Goal: Task Accomplishment & Management: Use online tool/utility

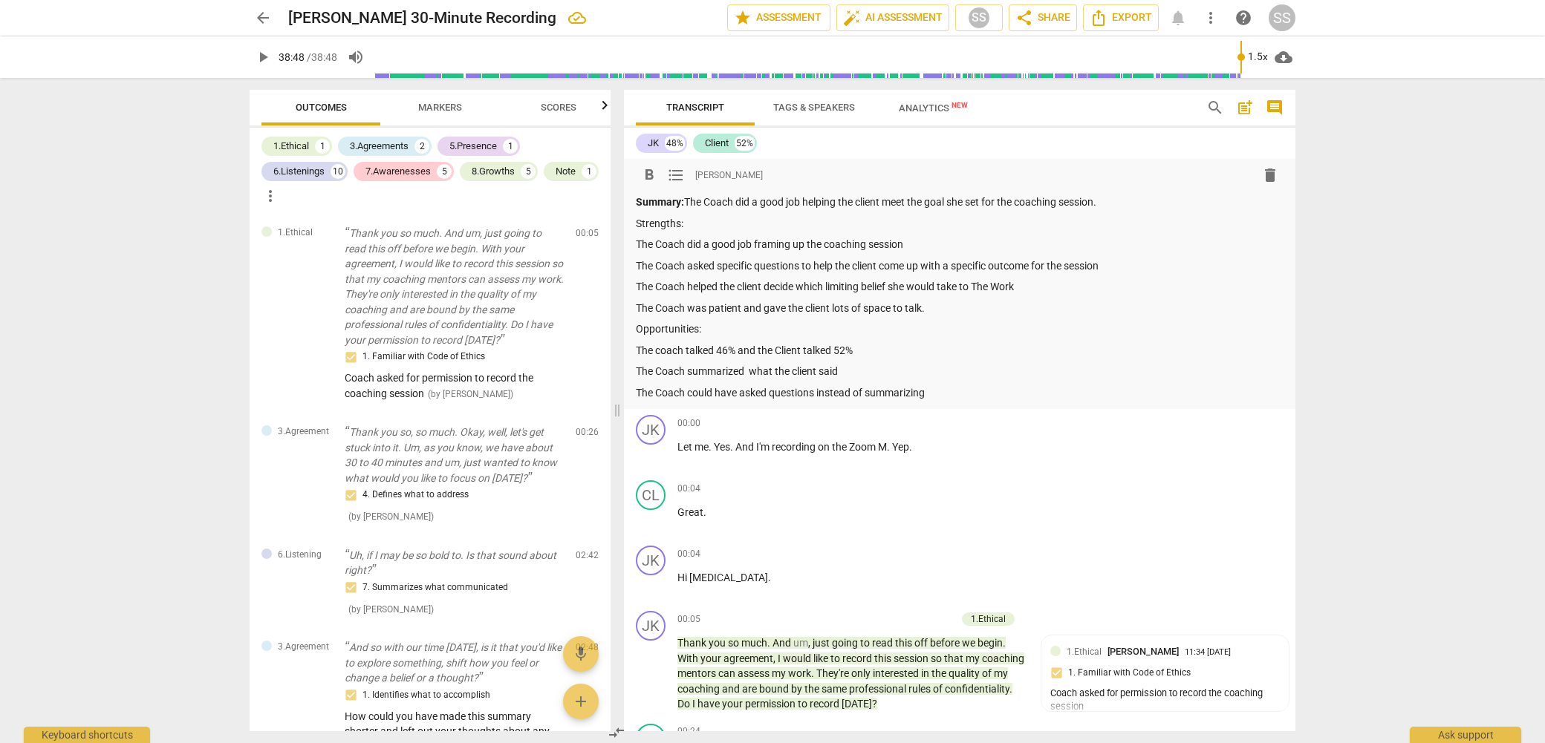
scroll to position [4, 0]
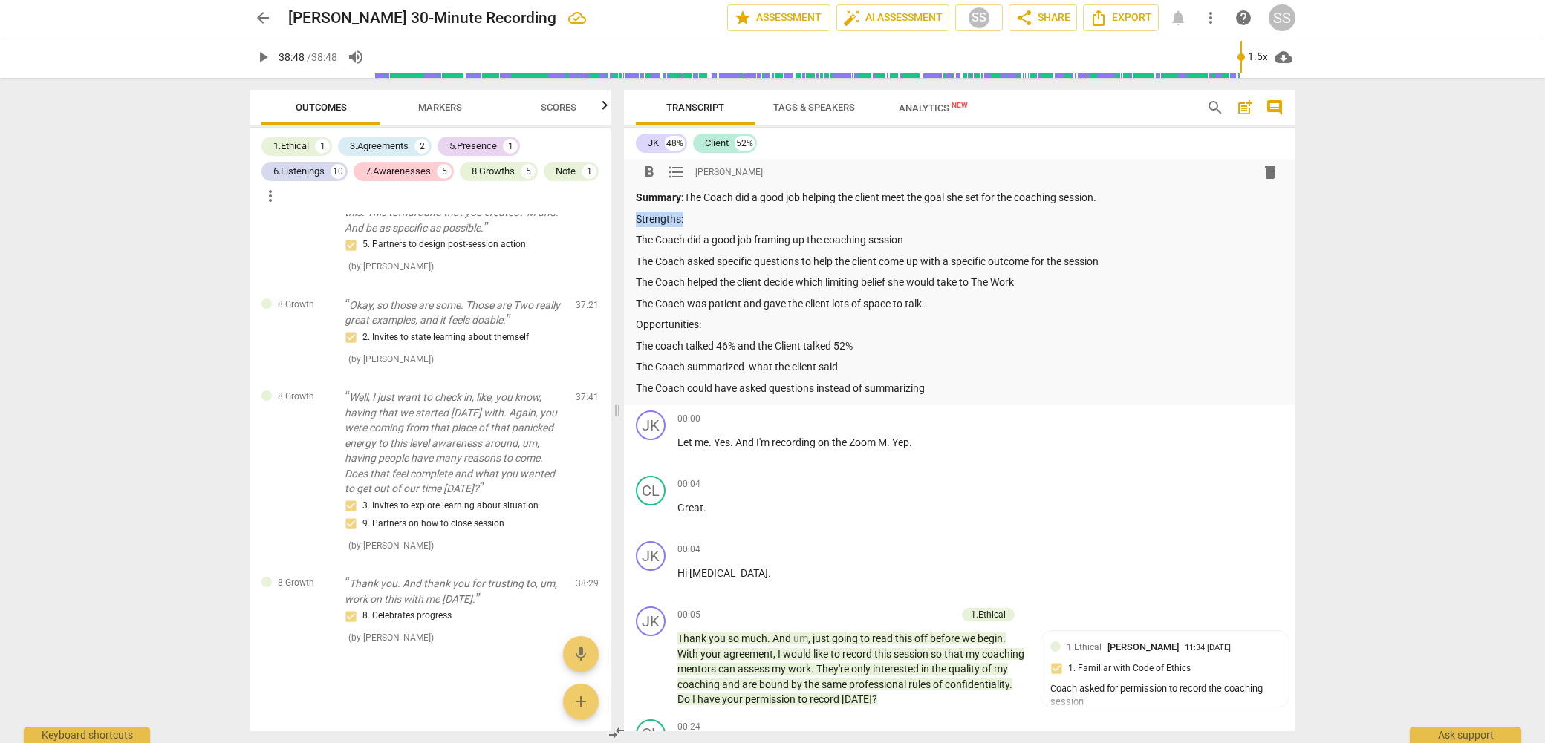
drag, startPoint x: 637, startPoint y: 216, endPoint x: 689, endPoint y: 216, distance: 52.0
click at [689, 216] on p "Strengths:" at bounding box center [960, 220] width 648 height 16
click at [653, 173] on span "format_bold" at bounding box center [649, 172] width 18 height 18
click at [728, 224] on p "Strengths:" at bounding box center [960, 220] width 648 height 16
click at [926, 232] on p "The Coach did a good job framing up the coaching session" at bounding box center [960, 240] width 648 height 16
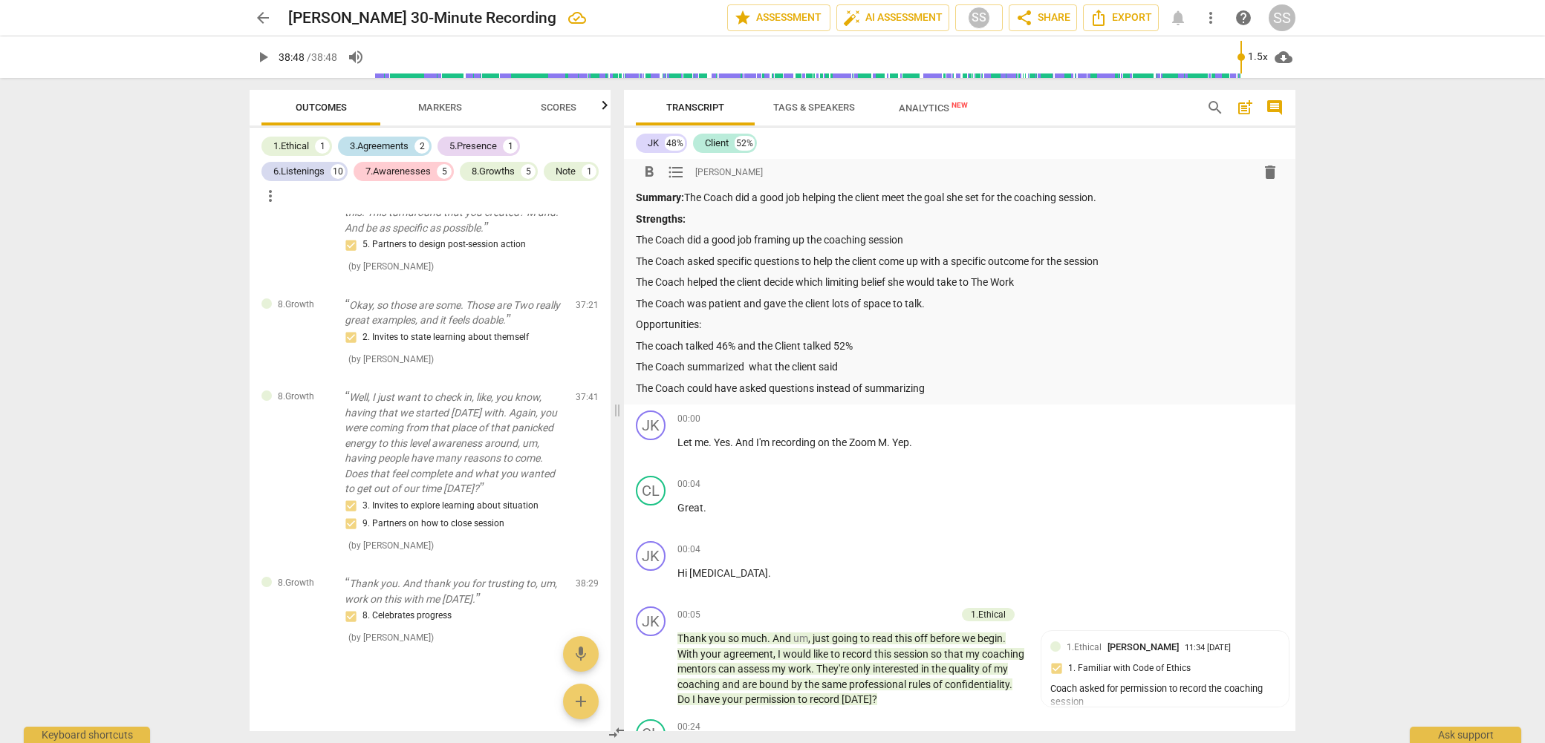
click at [388, 142] on div "3.Agreements" at bounding box center [379, 146] width 59 height 15
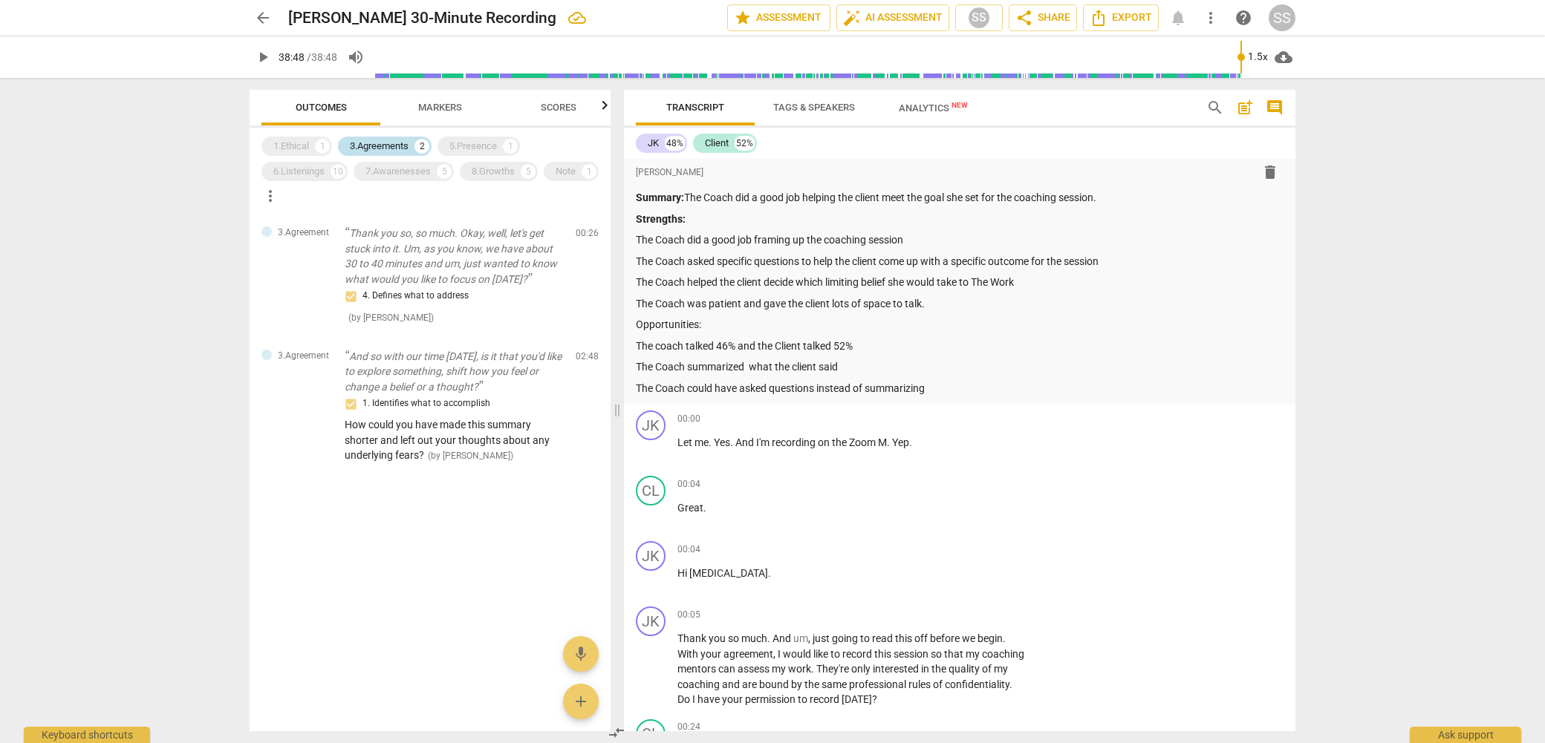
scroll to position [0, 0]
click at [935, 236] on p "The Coach did a good job framing up the coaching session" at bounding box center [960, 240] width 648 height 16
click at [388, 140] on div "3.Agreements" at bounding box center [379, 146] width 59 height 15
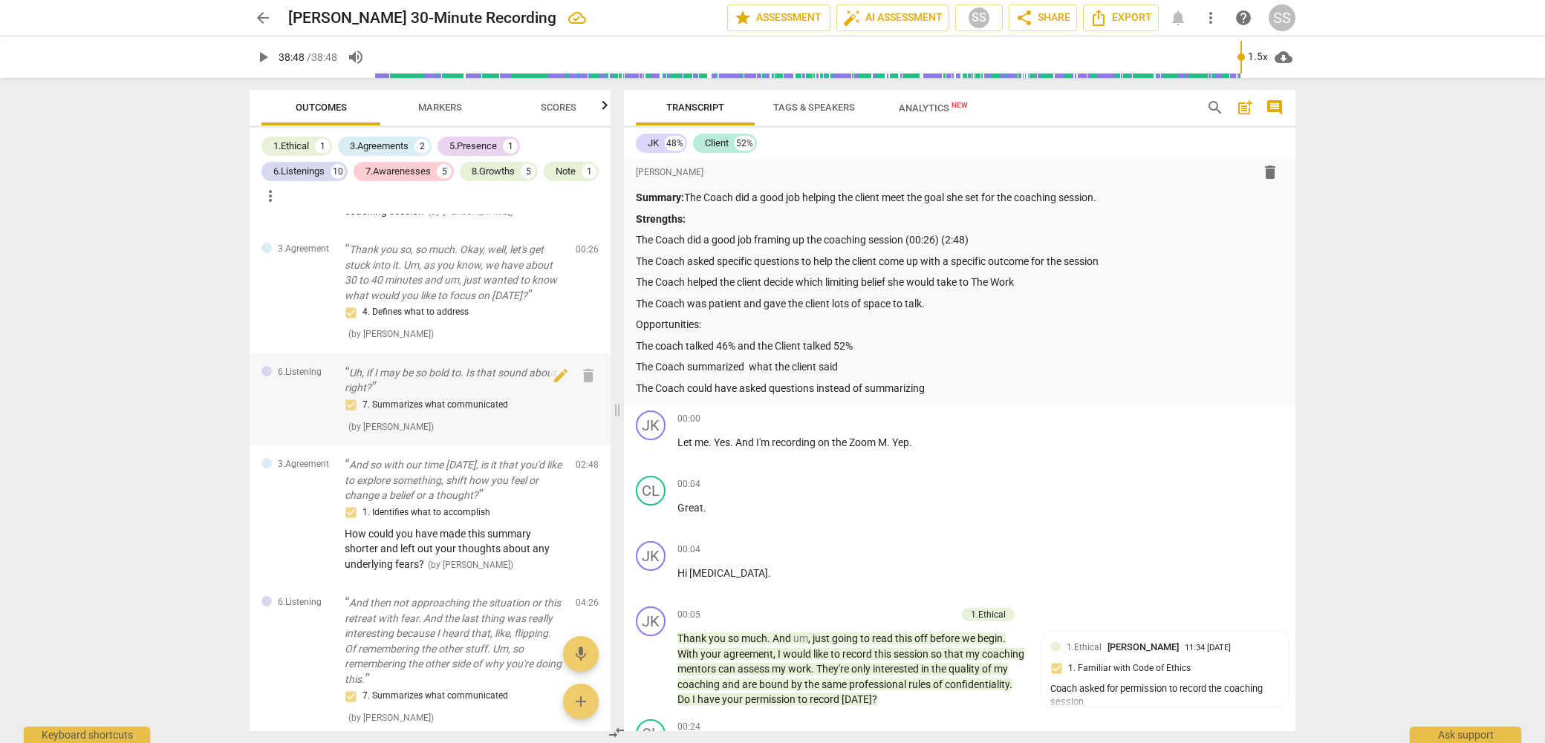
scroll to position [183, 0]
click at [368, 136] on div "1.Ethical 1 3.Agreements 2 5.Presence 1 6.Listenings 10 7.Awarenesses 5 8.Growt…" at bounding box center [435, 171] width 349 height 74
click at [369, 144] on div "3.Agreements" at bounding box center [379, 146] width 59 height 15
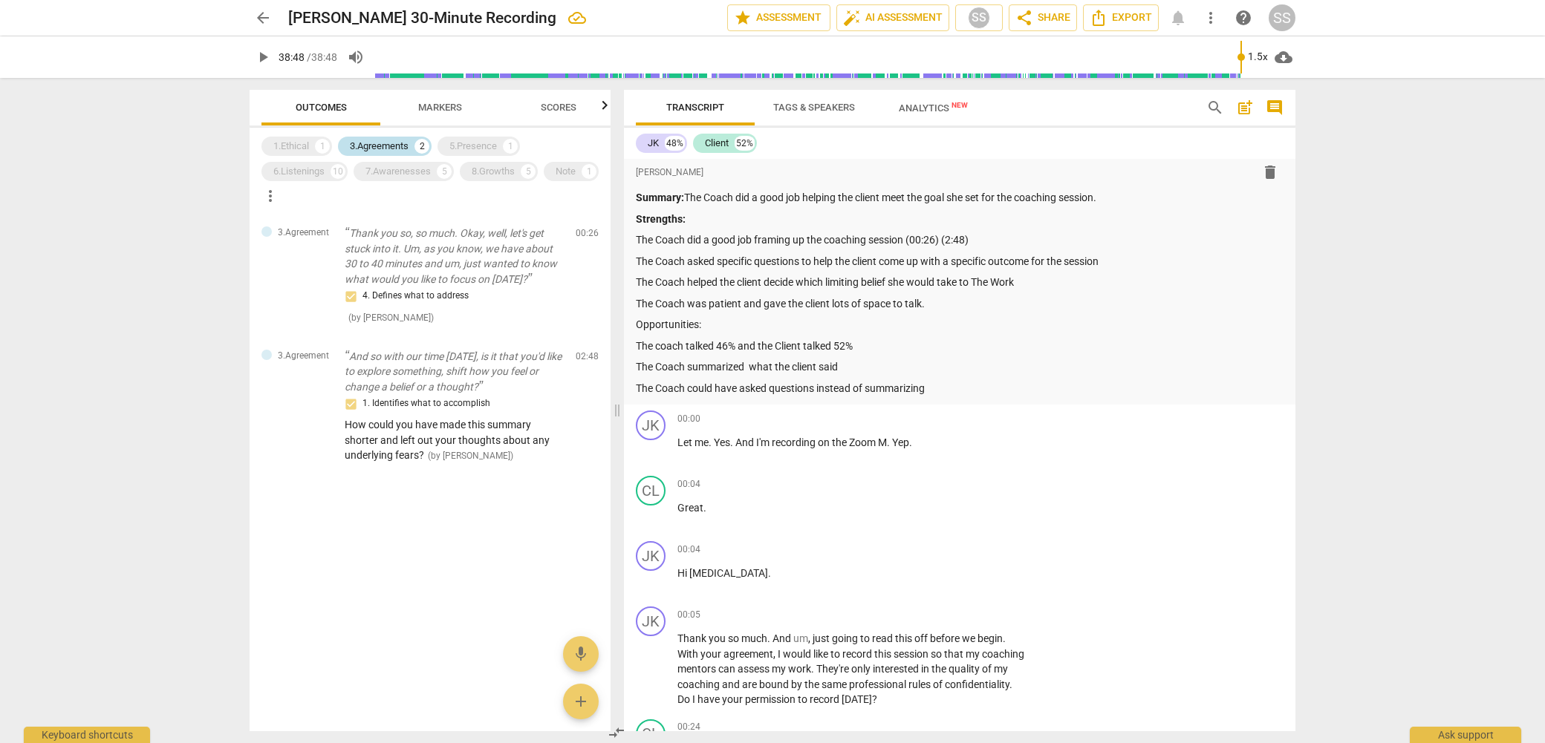
scroll to position [0, 0]
click at [480, 149] on div "5.Presence" at bounding box center [473, 146] width 48 height 15
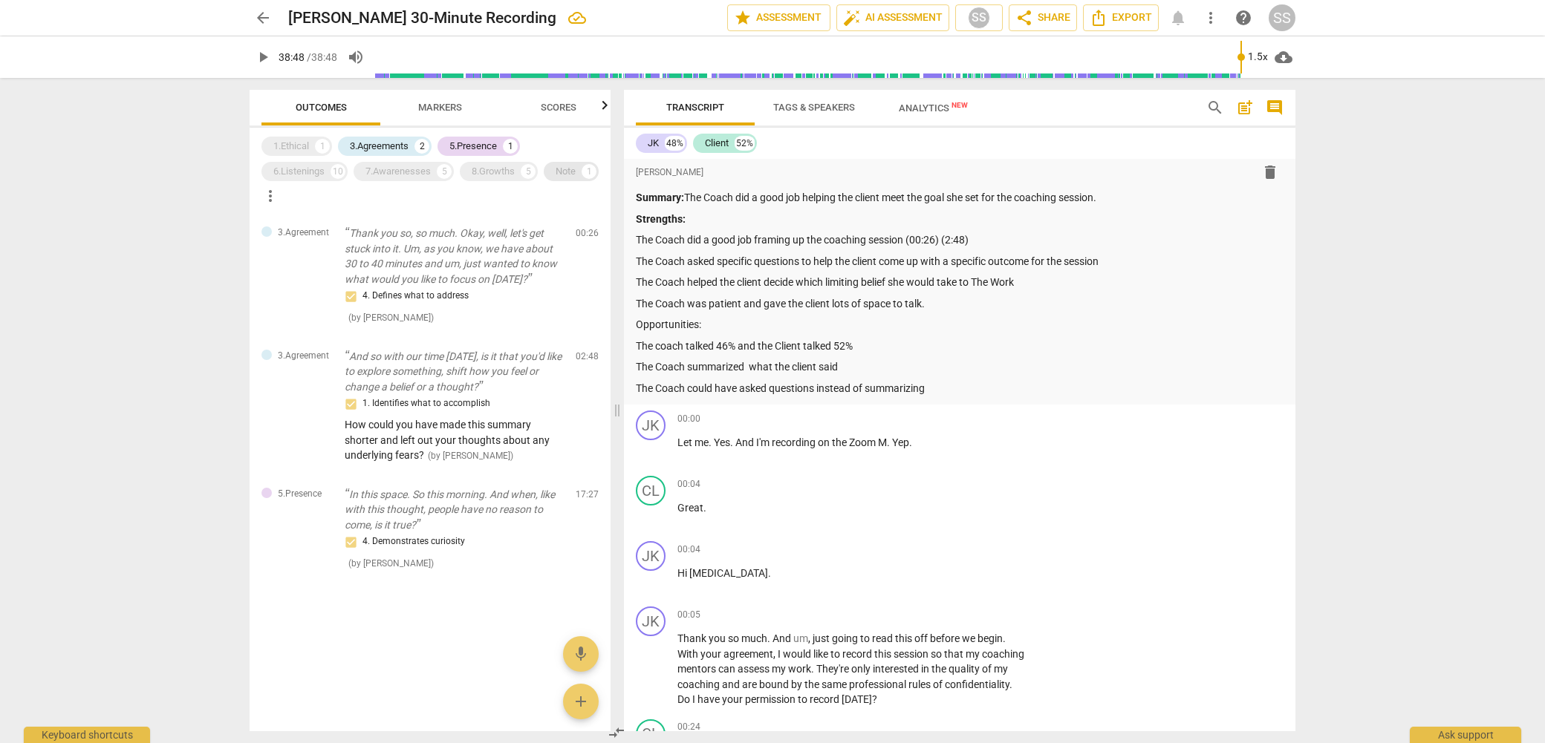
click at [567, 170] on div "Note" at bounding box center [565, 171] width 20 height 15
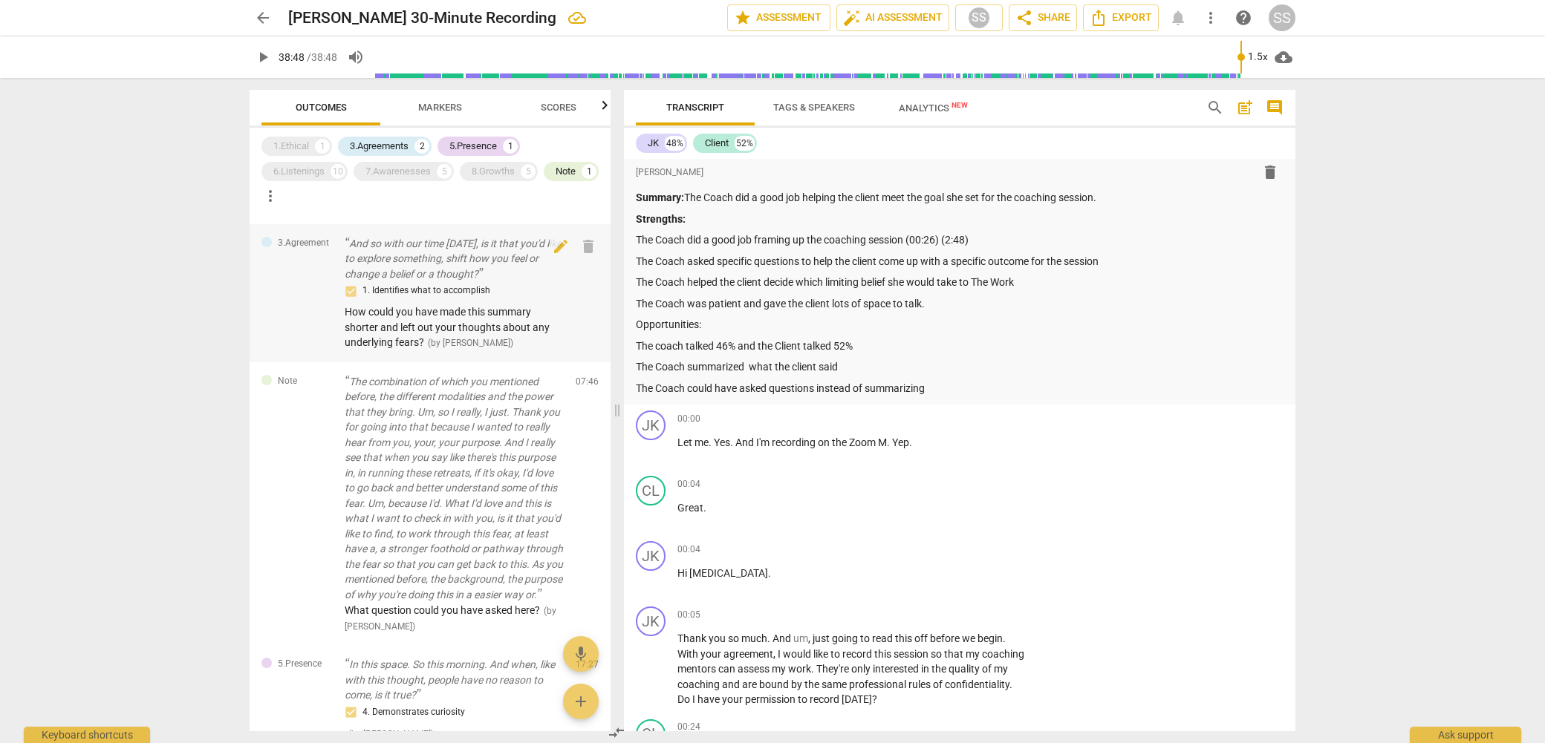
scroll to position [131, 0]
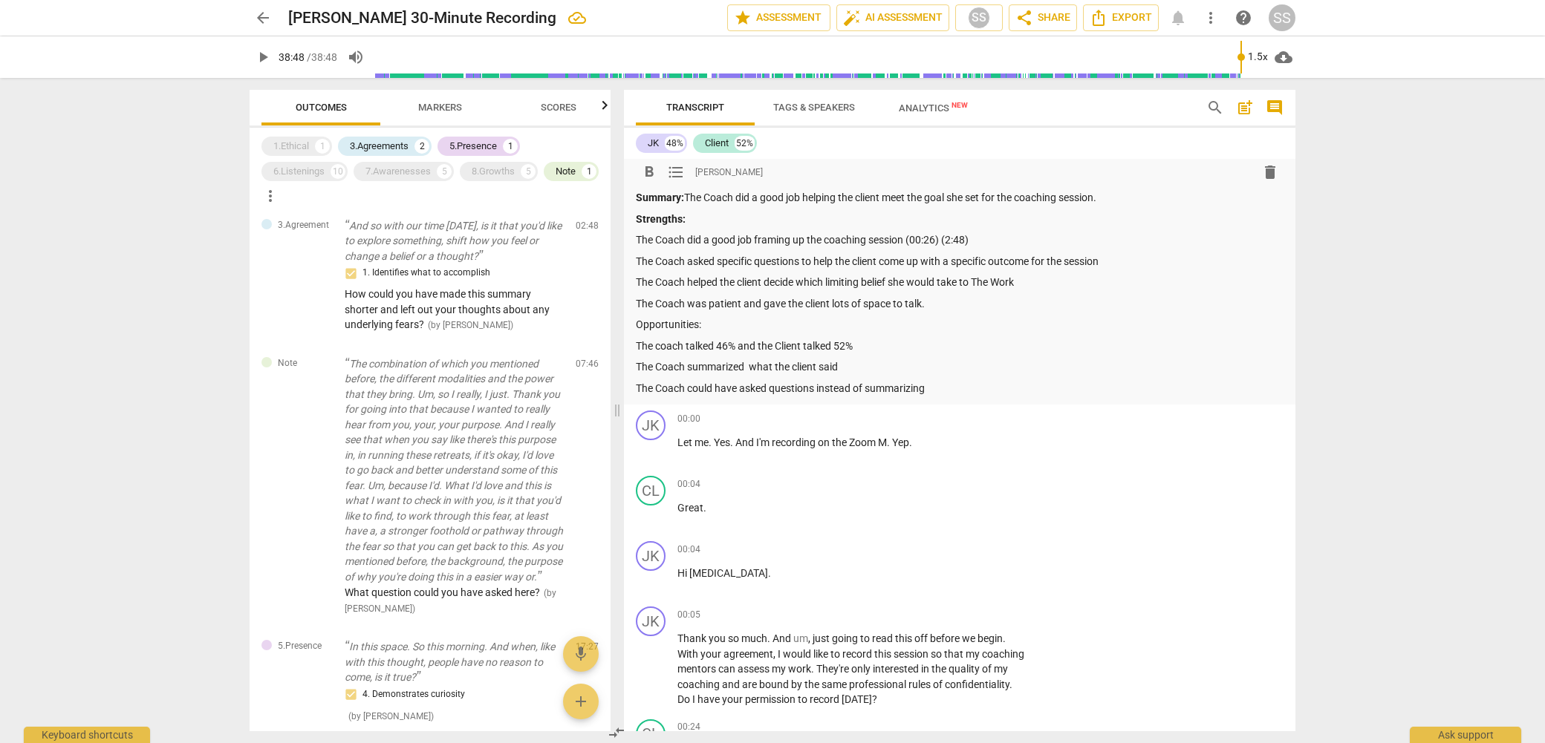
click at [1020, 235] on p "The Coach did a good job framing up the coaching session (00:26) (2:48)" at bounding box center [960, 240] width 648 height 16
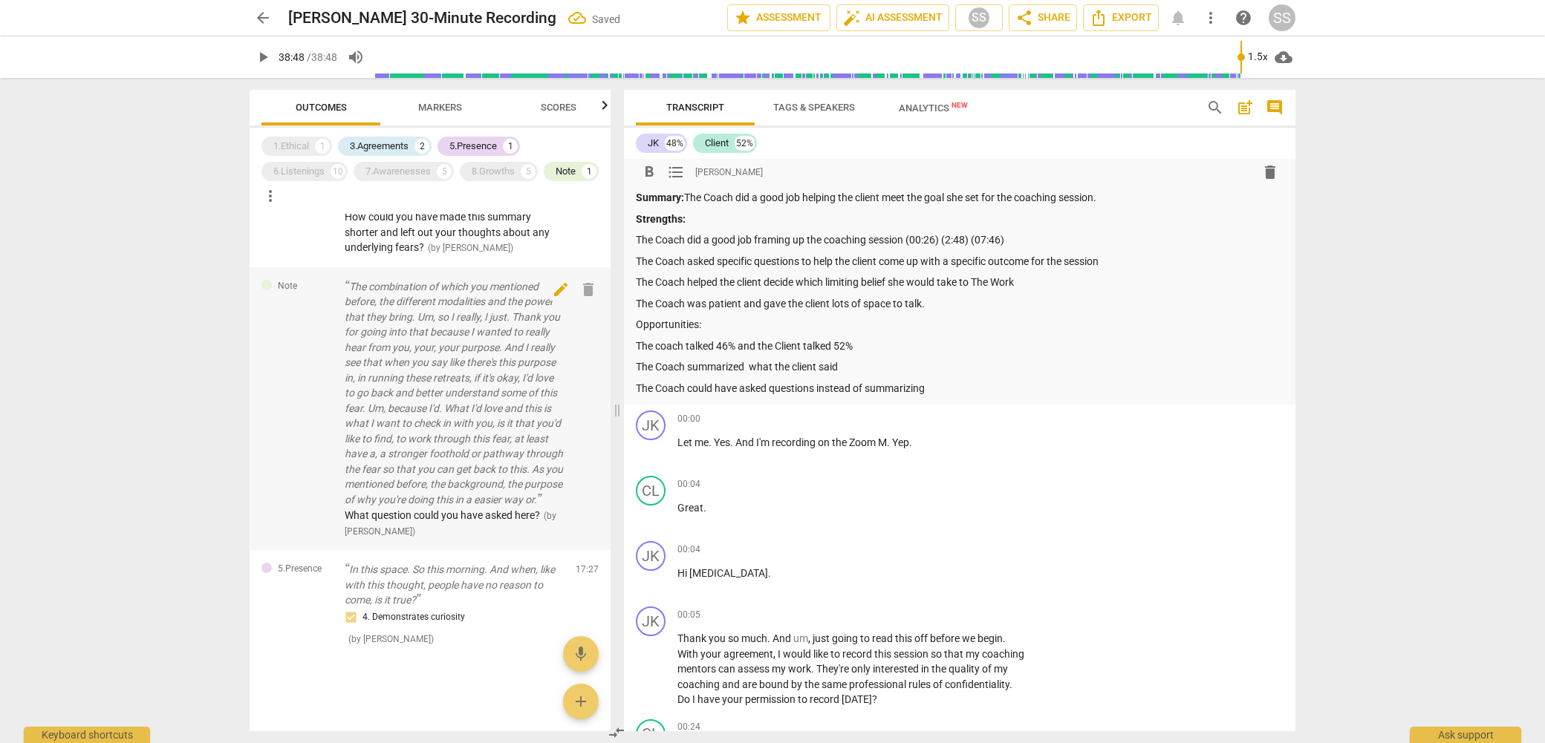
scroll to position [224, 0]
click at [472, 322] on p "The combination of which you mentioned before, the different modalities and the…" at bounding box center [454, 392] width 219 height 229
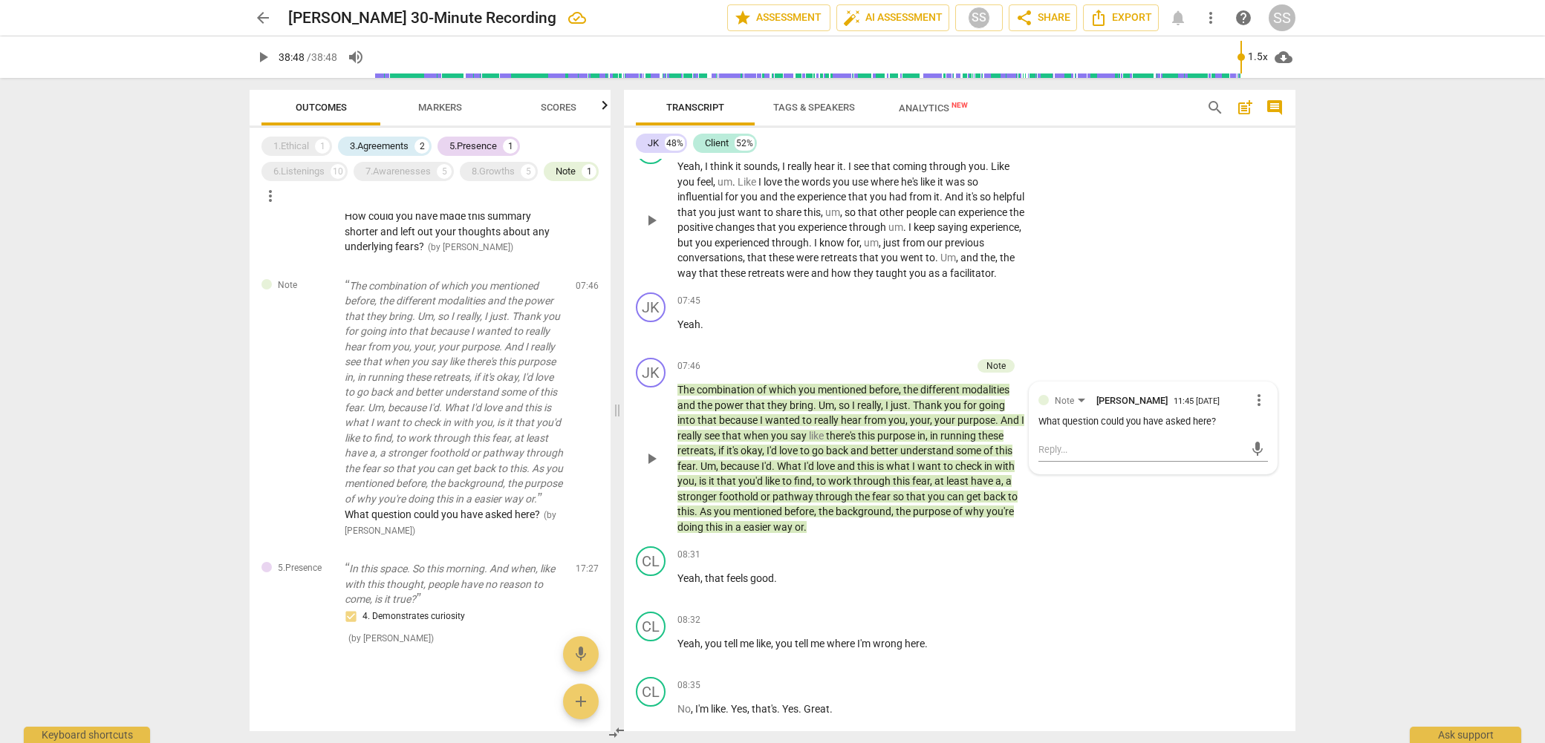
scroll to position [2624, 0]
click at [1009, 284] on div "CL play_arrow pause 07:05 + Add competency keyboard_arrow_right Yeah , I think …" at bounding box center [959, 207] width 671 height 158
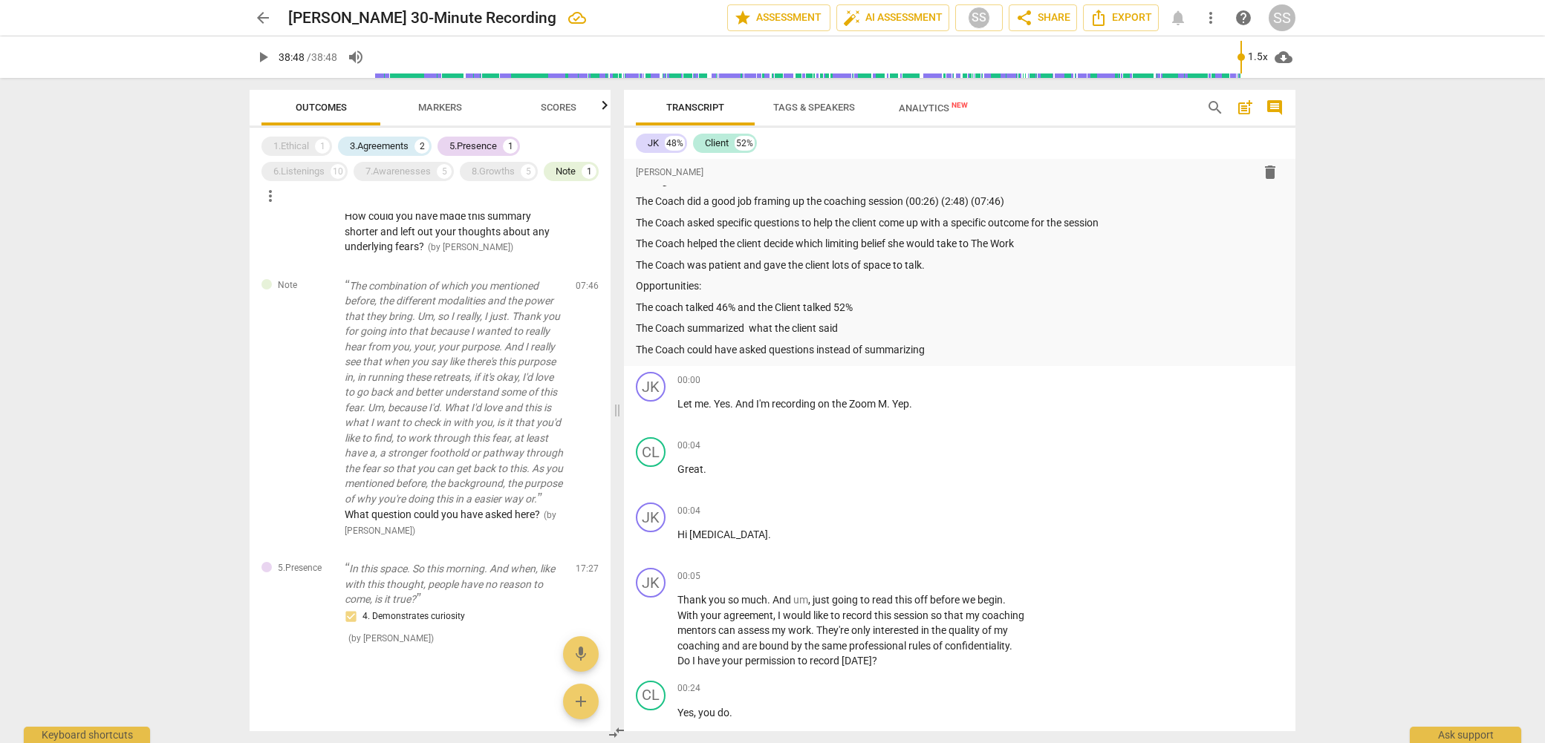
scroll to position [0, 0]
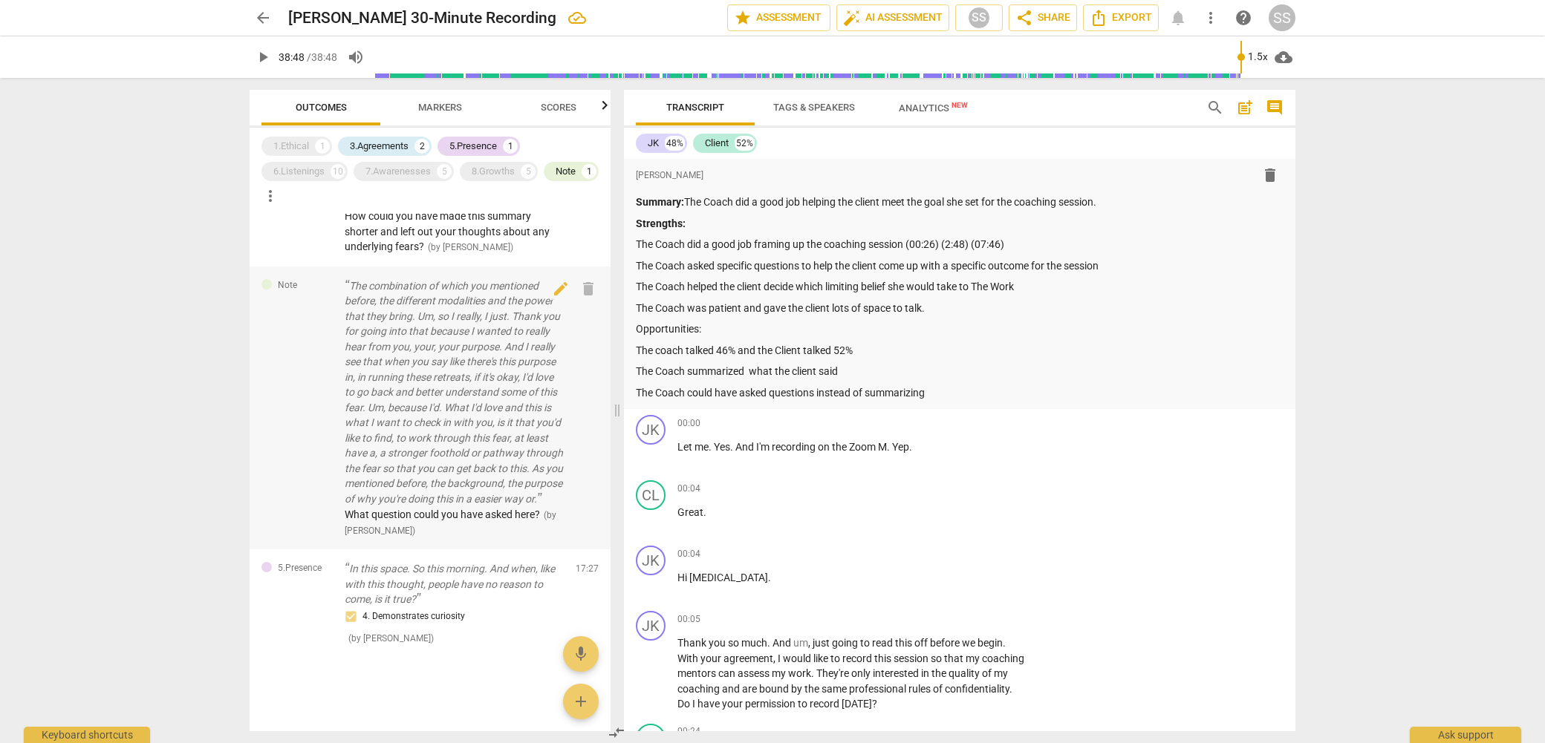
click at [467, 328] on p "The combination of which you mentioned before, the different modalities and the…" at bounding box center [454, 392] width 219 height 229
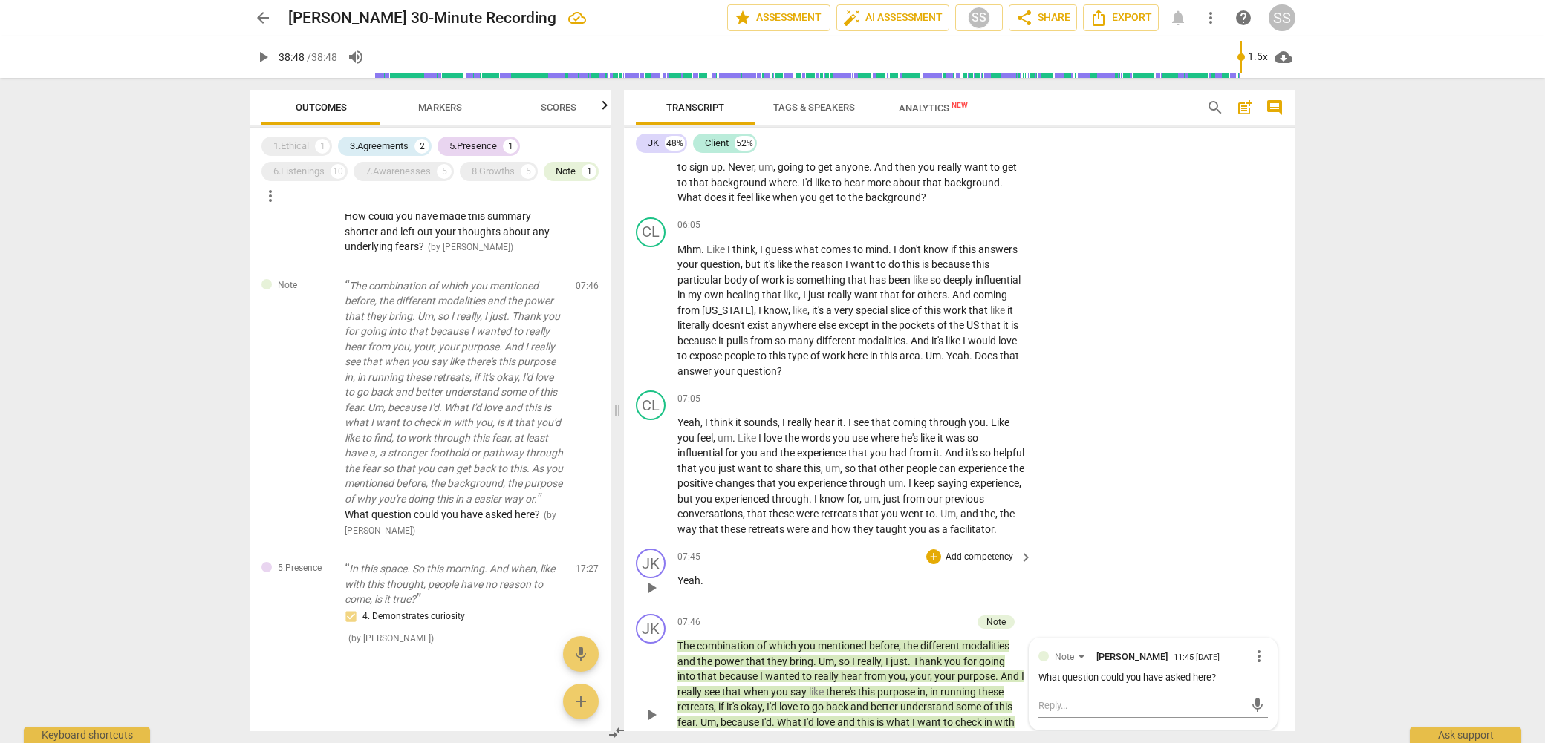
scroll to position [2324, 0]
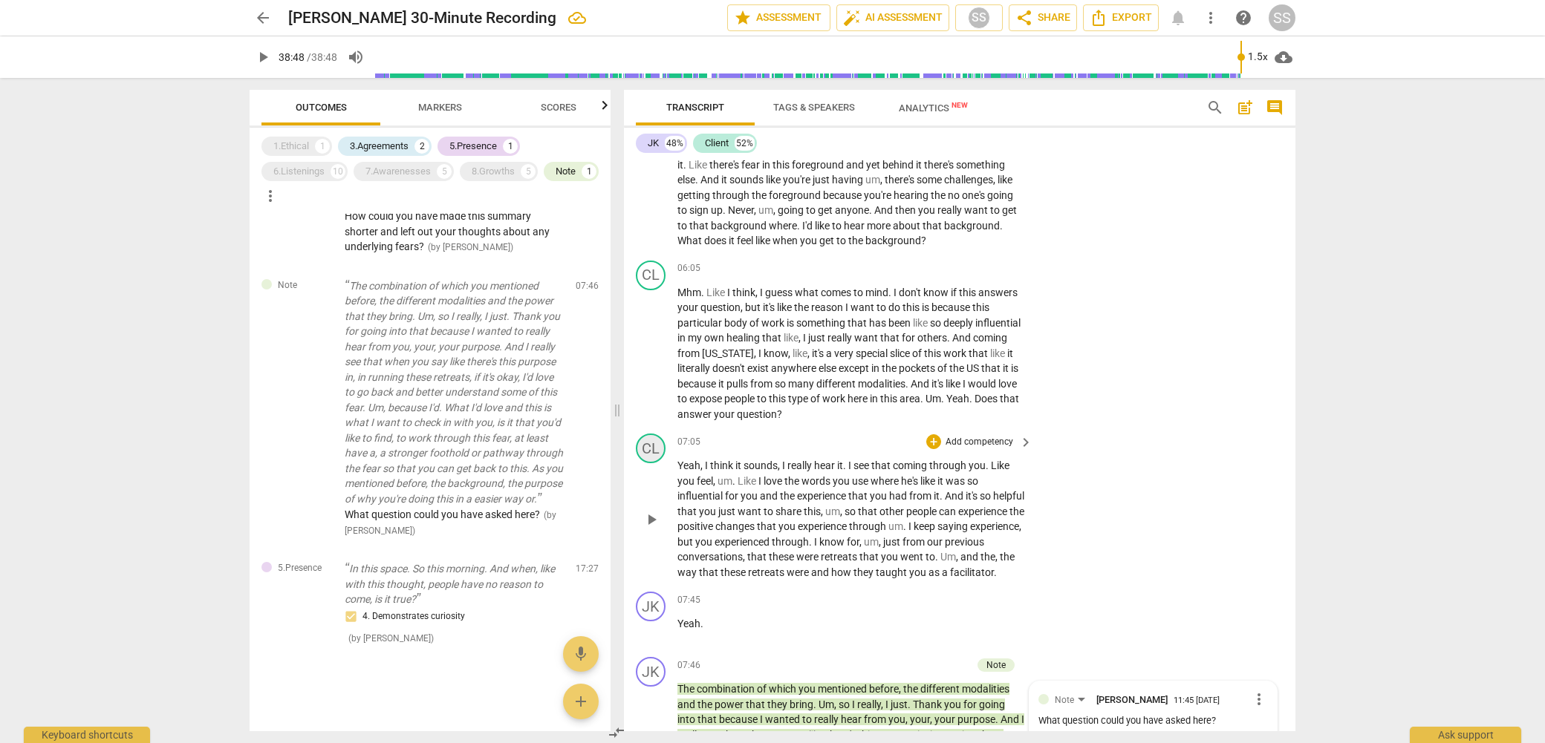
click at [653, 437] on div "CL" at bounding box center [651, 449] width 30 height 30
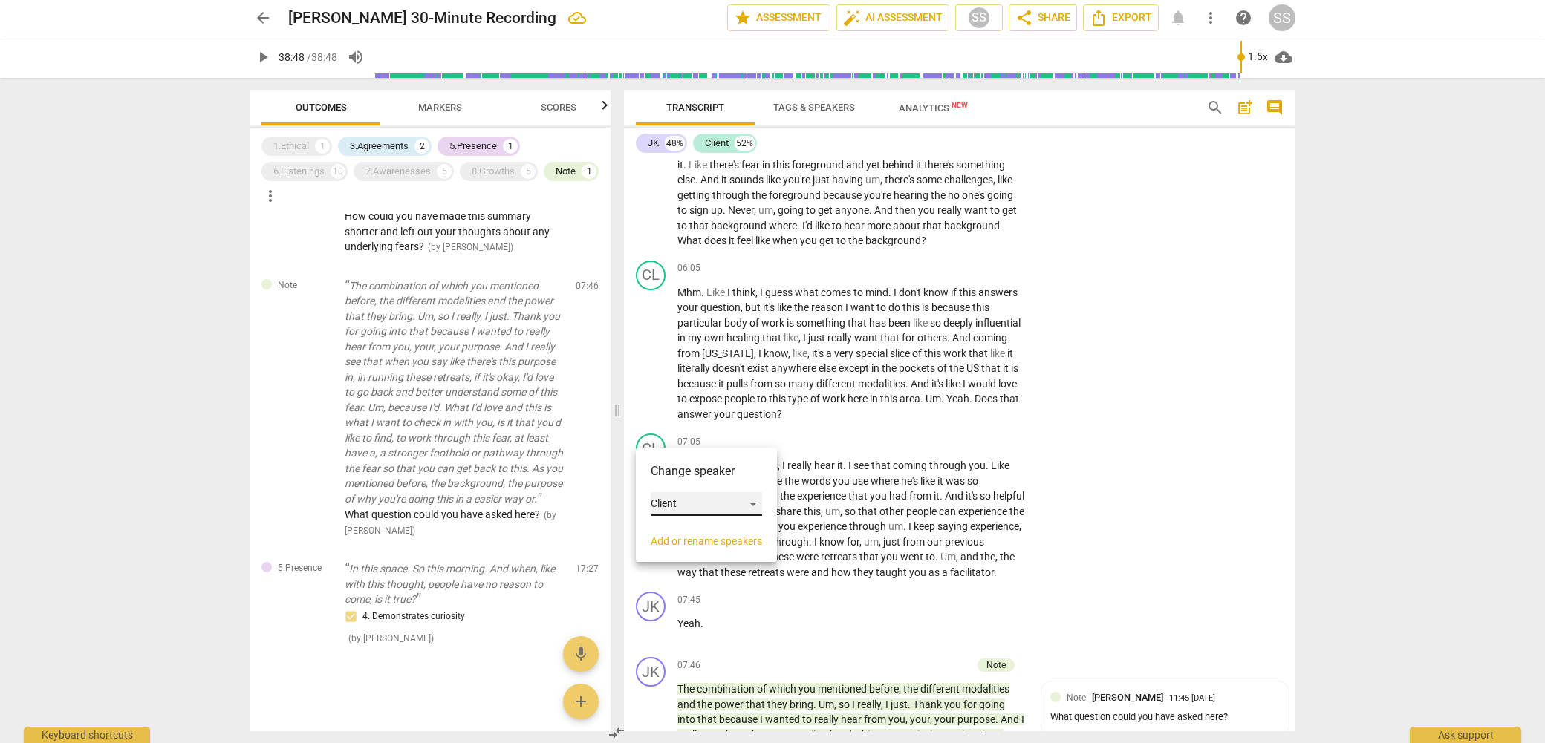
click at [754, 501] on div "Client" at bounding box center [706, 504] width 111 height 24
click at [693, 475] on li "JK" at bounding box center [707, 476] width 113 height 28
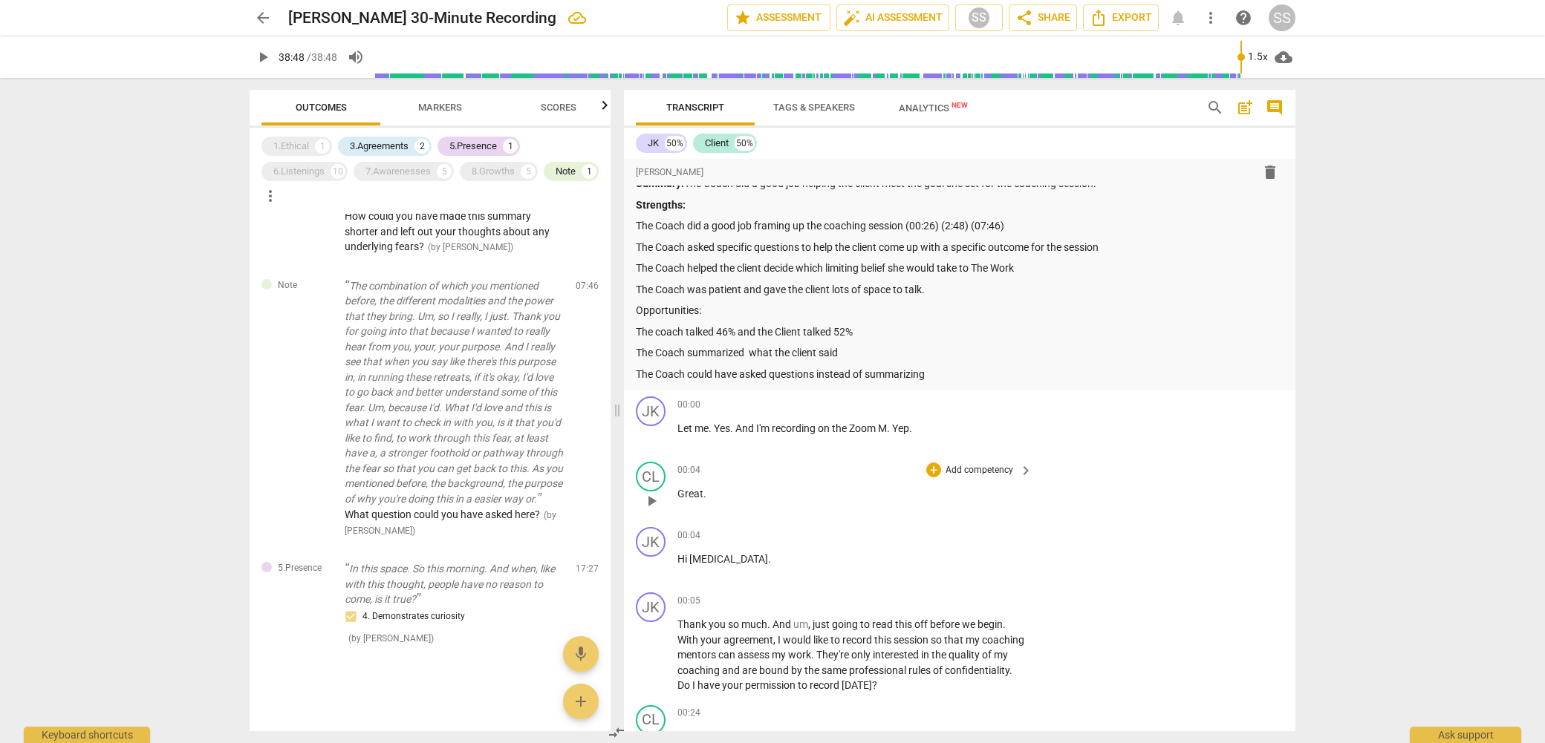
scroll to position [0, 0]
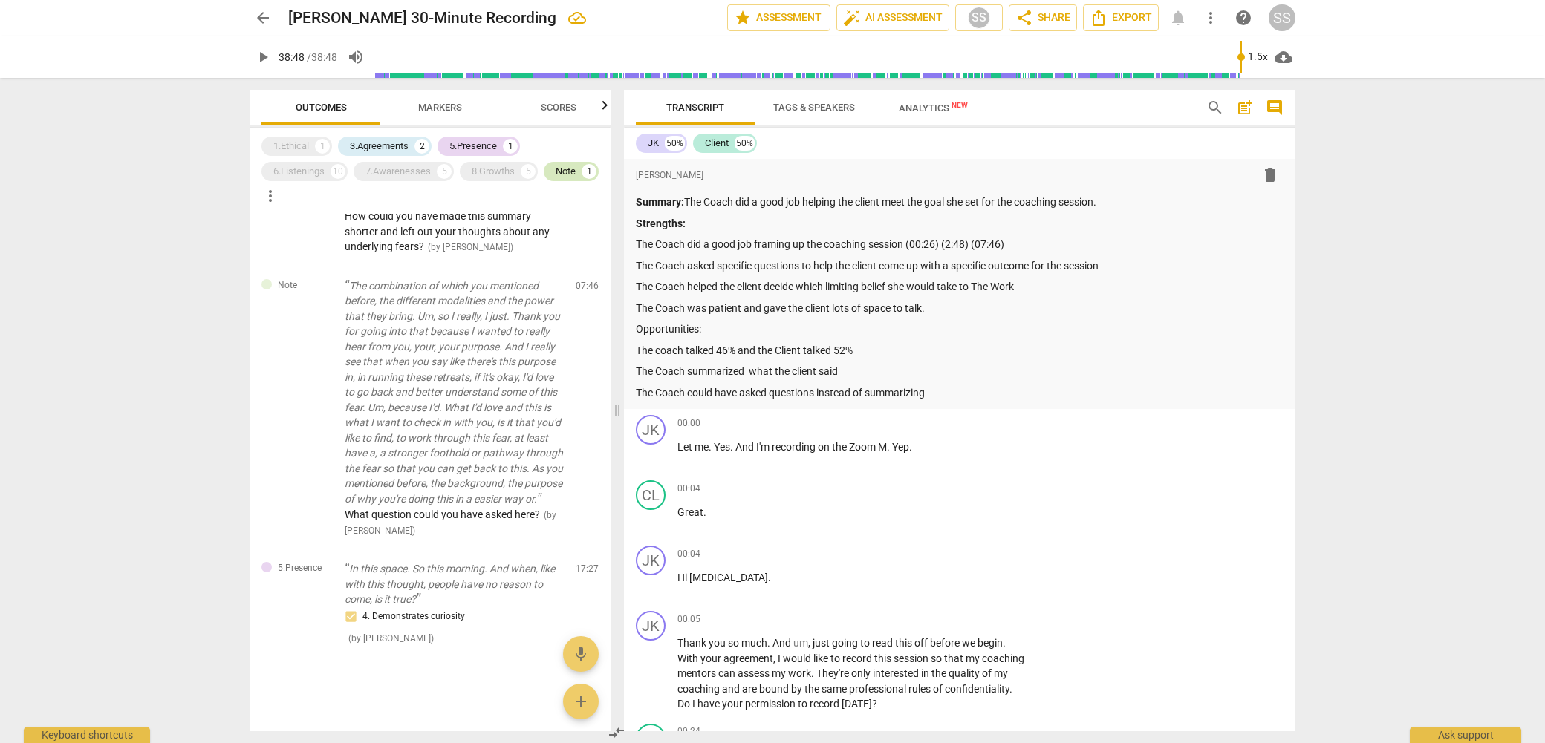
click at [563, 172] on div "Note" at bounding box center [565, 171] width 20 height 15
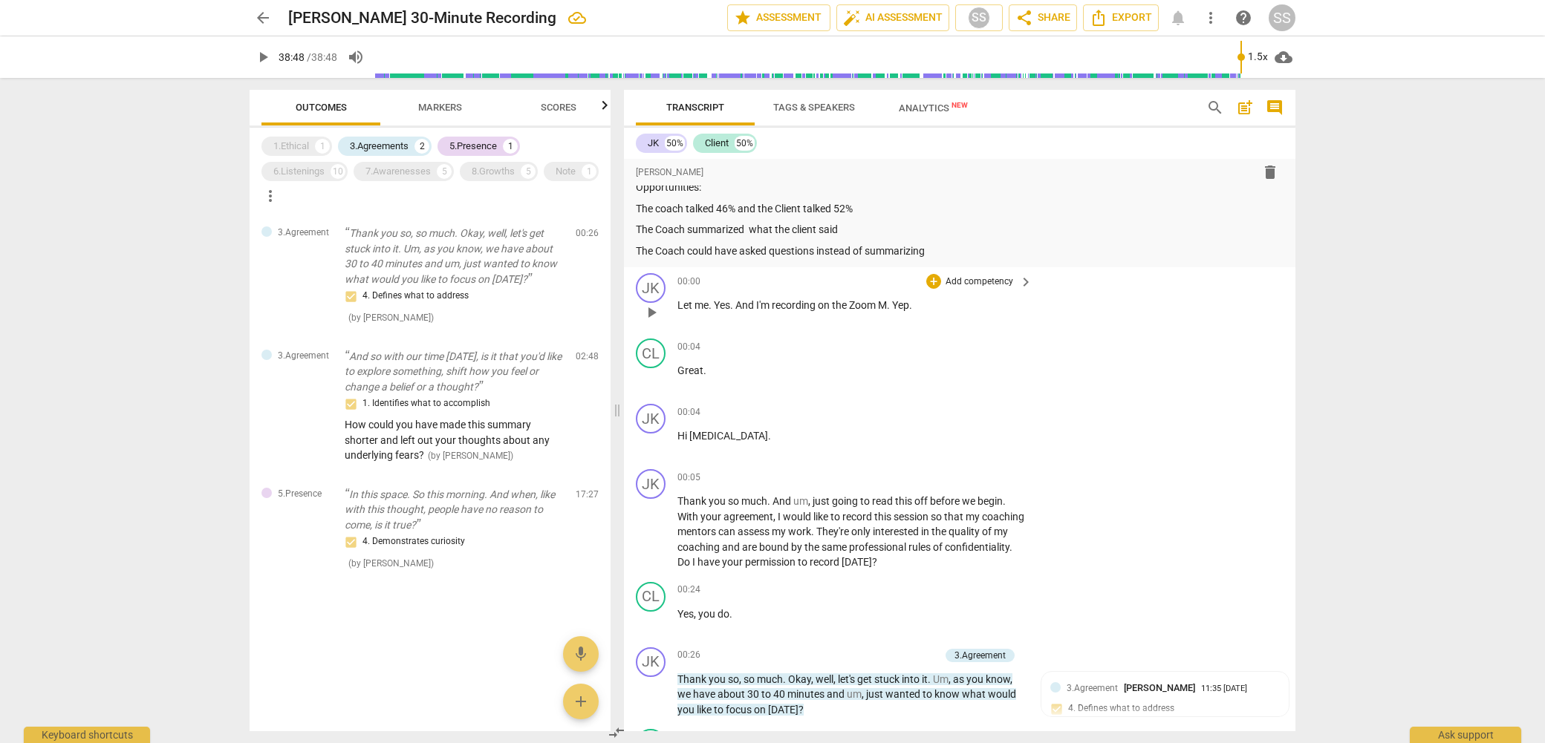
scroll to position [155, 0]
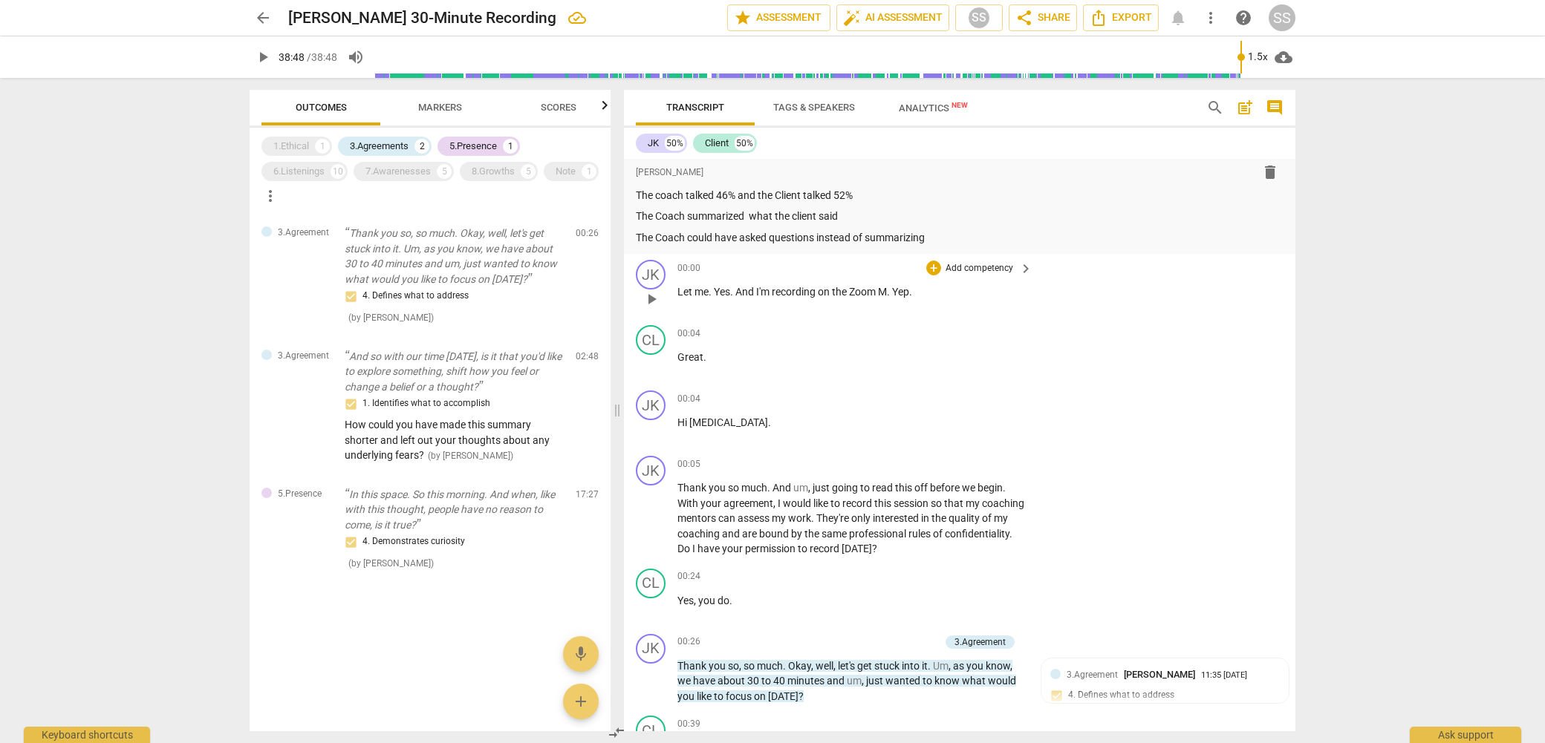
click at [890, 291] on span "." at bounding box center [889, 292] width 5 height 12
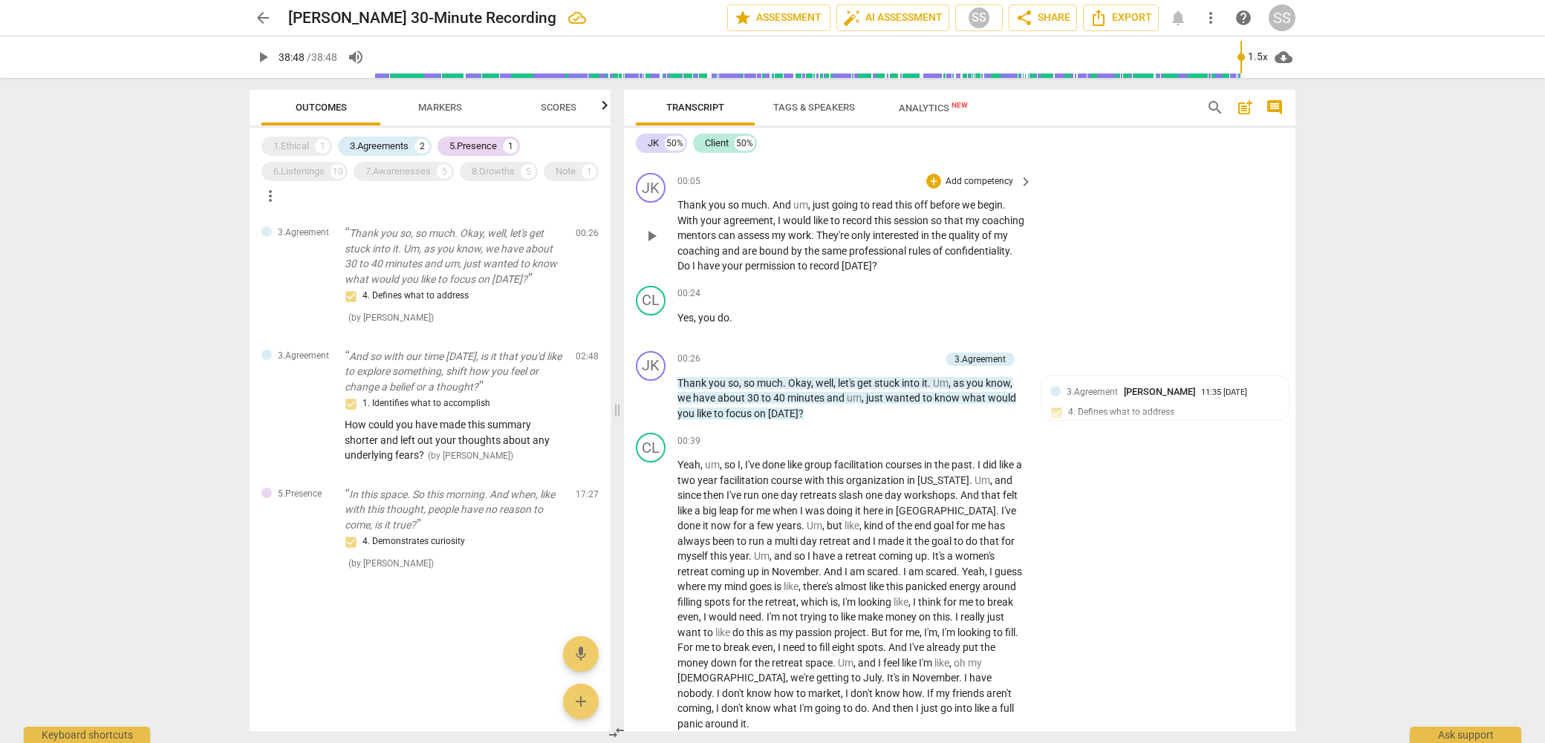
scroll to position [439, 0]
type input "2328"
